Goal: Task Accomplishment & Management: Manage account settings

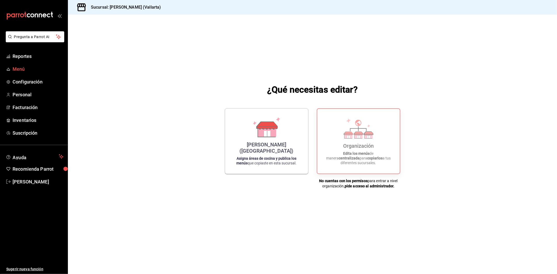
click at [21, 70] on span "Menú" at bounding box center [38, 69] width 51 height 7
click at [30, 57] on span "Reportes" at bounding box center [38, 56] width 51 height 7
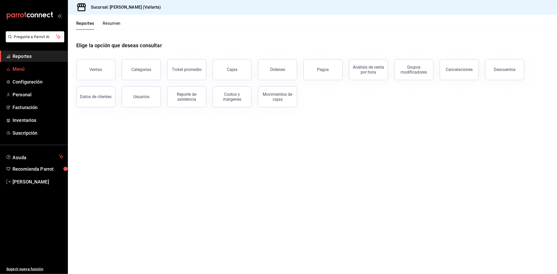
click at [21, 71] on span "Menú" at bounding box center [38, 69] width 51 height 7
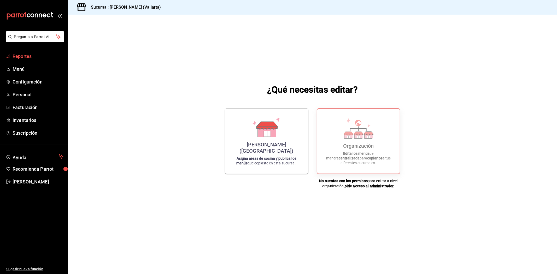
click at [30, 59] on span "Reportes" at bounding box center [38, 56] width 51 height 7
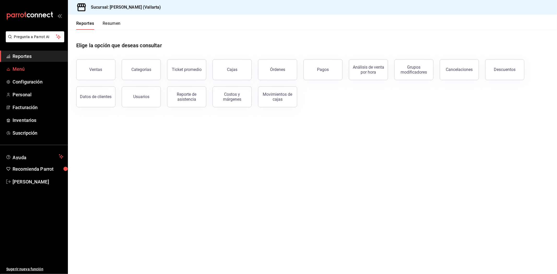
click at [27, 69] on span "Menú" at bounding box center [38, 69] width 51 height 7
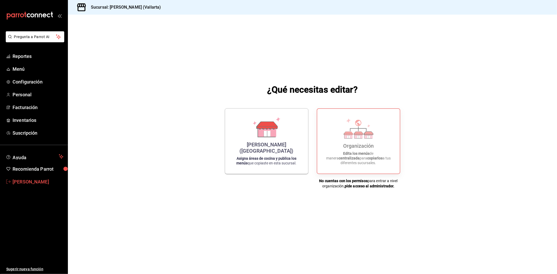
click at [39, 180] on span "[PERSON_NAME]" at bounding box center [38, 181] width 51 height 7
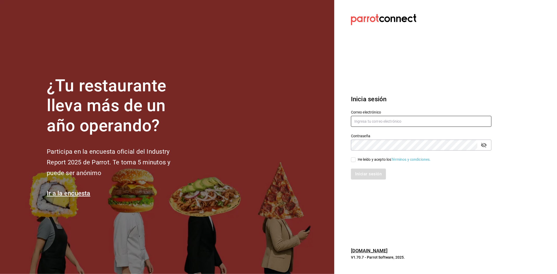
type input "echavarria.05@hotmail.com"
click at [482, 141] on button "passwordField" at bounding box center [484, 145] width 9 height 9
click at [368, 158] on div "He leído y acepto los Términos y condiciones." at bounding box center [394, 159] width 73 height 5
click at [356, 158] on input "He leído y acepto los Términos y condiciones." at bounding box center [353, 160] width 5 height 5
checkbox input "true"
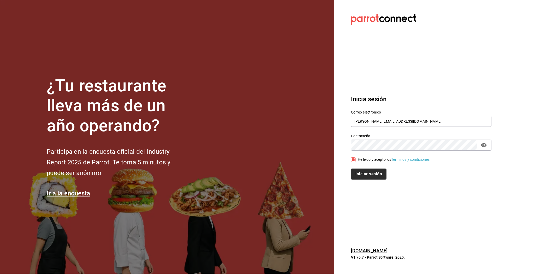
click at [370, 174] on button "Iniciar sesión" at bounding box center [369, 174] width 36 height 11
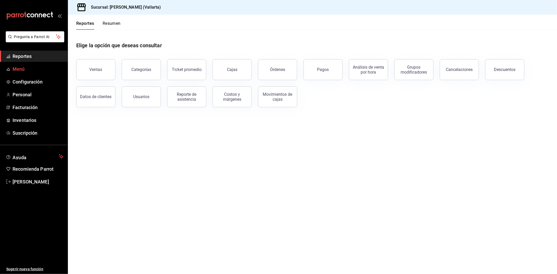
click at [22, 71] on span "Menú" at bounding box center [38, 69] width 51 height 7
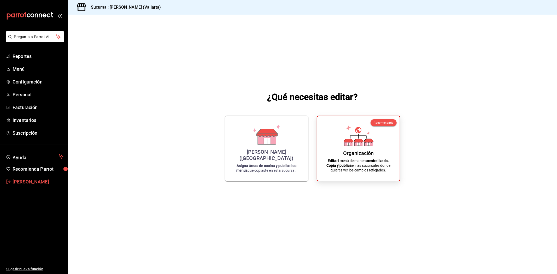
click at [30, 180] on span "[PERSON_NAME]" at bounding box center [38, 181] width 51 height 7
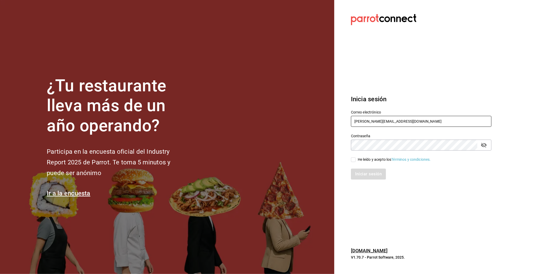
click at [374, 123] on input "echavarria.05@hotmail.com" at bounding box center [421, 121] width 141 height 11
click at [485, 145] on icon "passwordField" at bounding box center [484, 145] width 6 height 5
click at [359, 160] on div "He leído y acepto los Términos y condiciones." at bounding box center [394, 159] width 73 height 5
click at [356, 160] on input "He leído y acepto los Términos y condiciones." at bounding box center [353, 160] width 5 height 5
checkbox input "true"
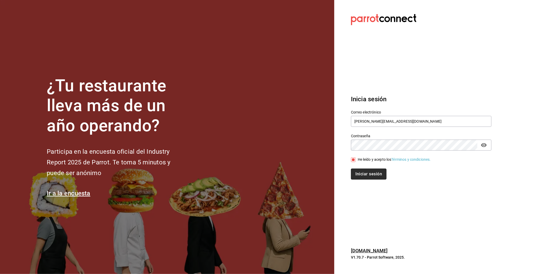
click at [361, 170] on button "Iniciar sesión" at bounding box center [369, 174] width 36 height 11
